Goal: Task Accomplishment & Management: Use online tool/utility

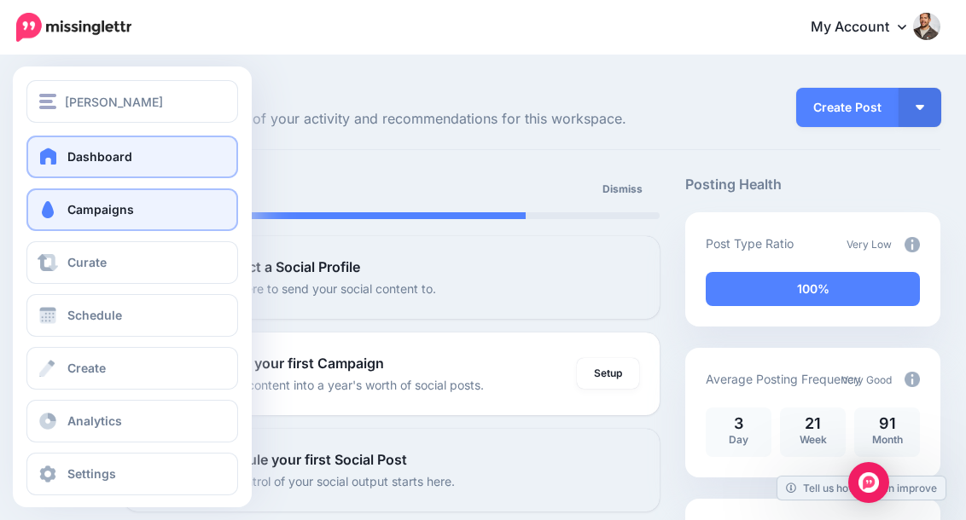
click at [95, 216] on span "Campaigns" at bounding box center [100, 209] width 67 height 15
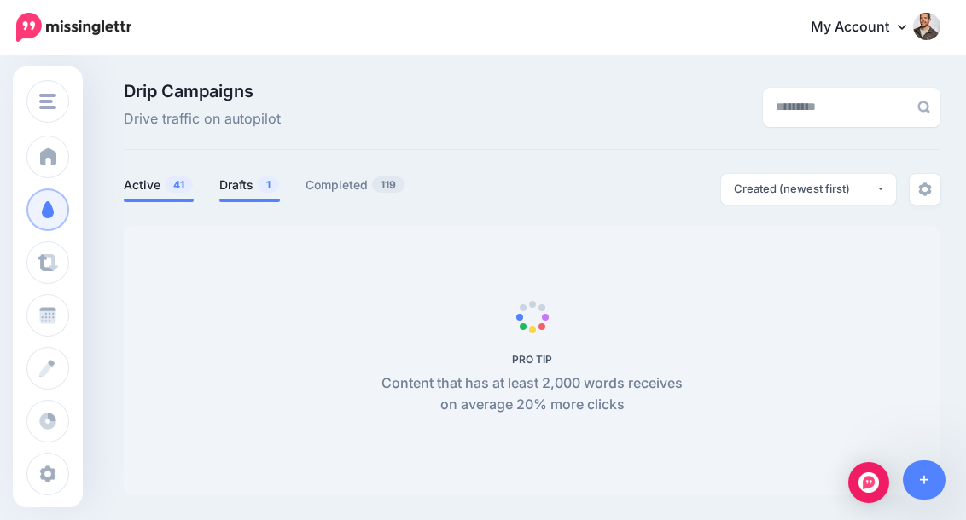
click at [234, 184] on link "Drafts 1" at bounding box center [249, 185] width 61 height 20
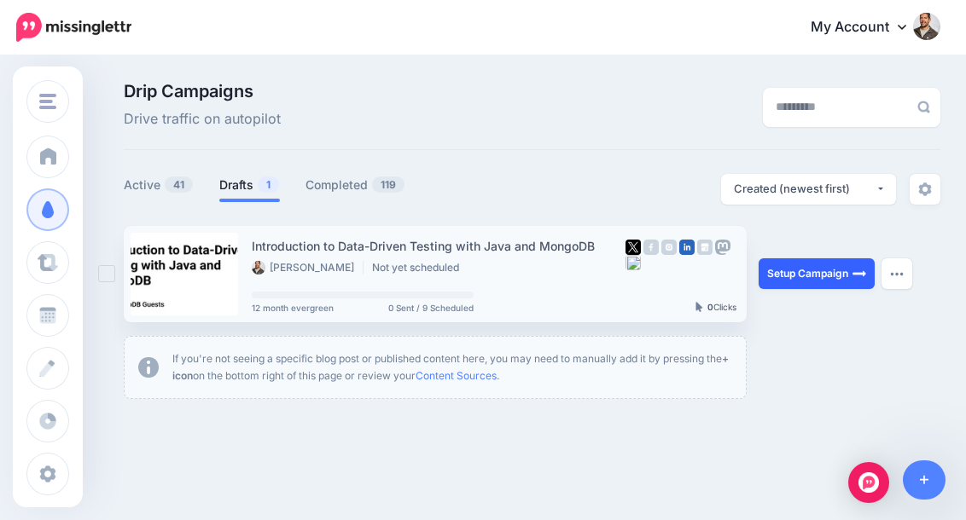
click at [803, 273] on link "Setup Campaign" at bounding box center [816, 273] width 116 height 31
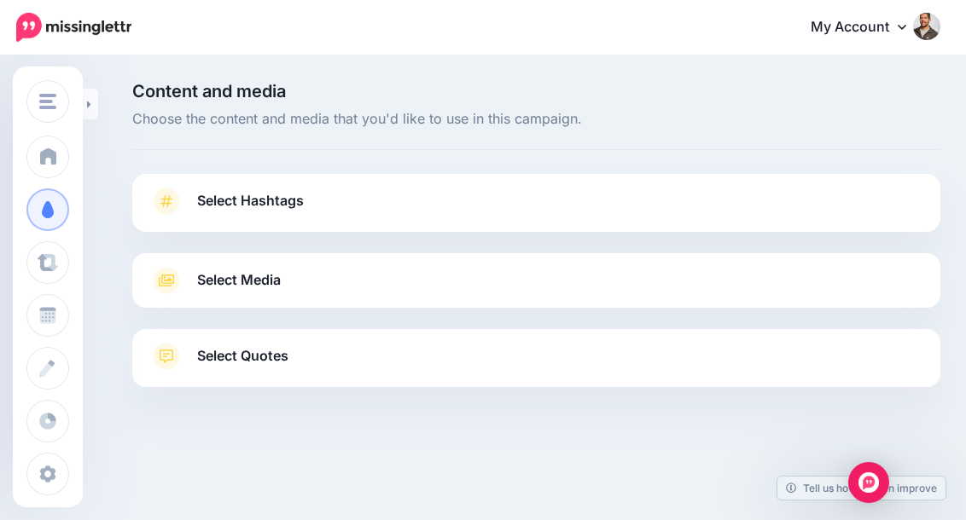
click at [426, 321] on div at bounding box center [536, 318] width 808 height 21
click at [415, 345] on link "Select Quotes" at bounding box center [536, 365] width 774 height 44
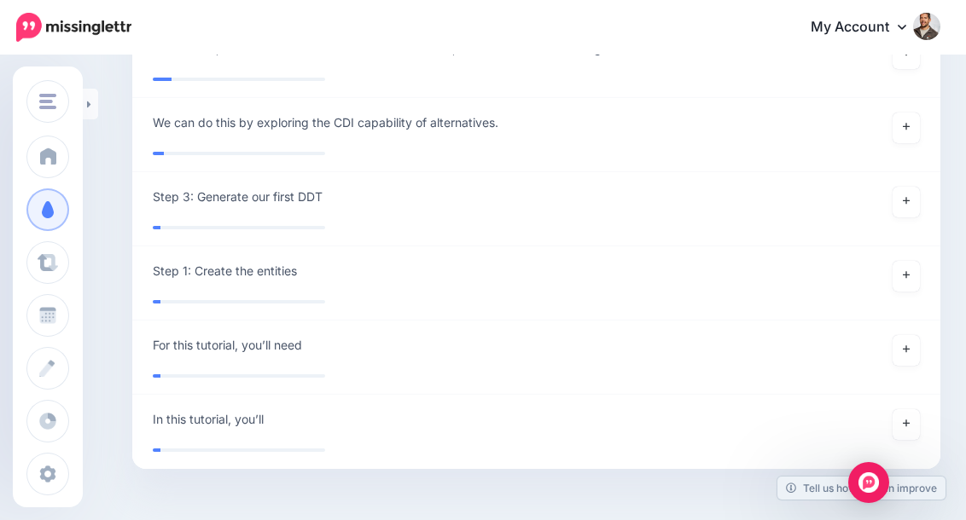
scroll to position [6790, 0]
